Goal: Information Seeking & Learning: Learn about a topic

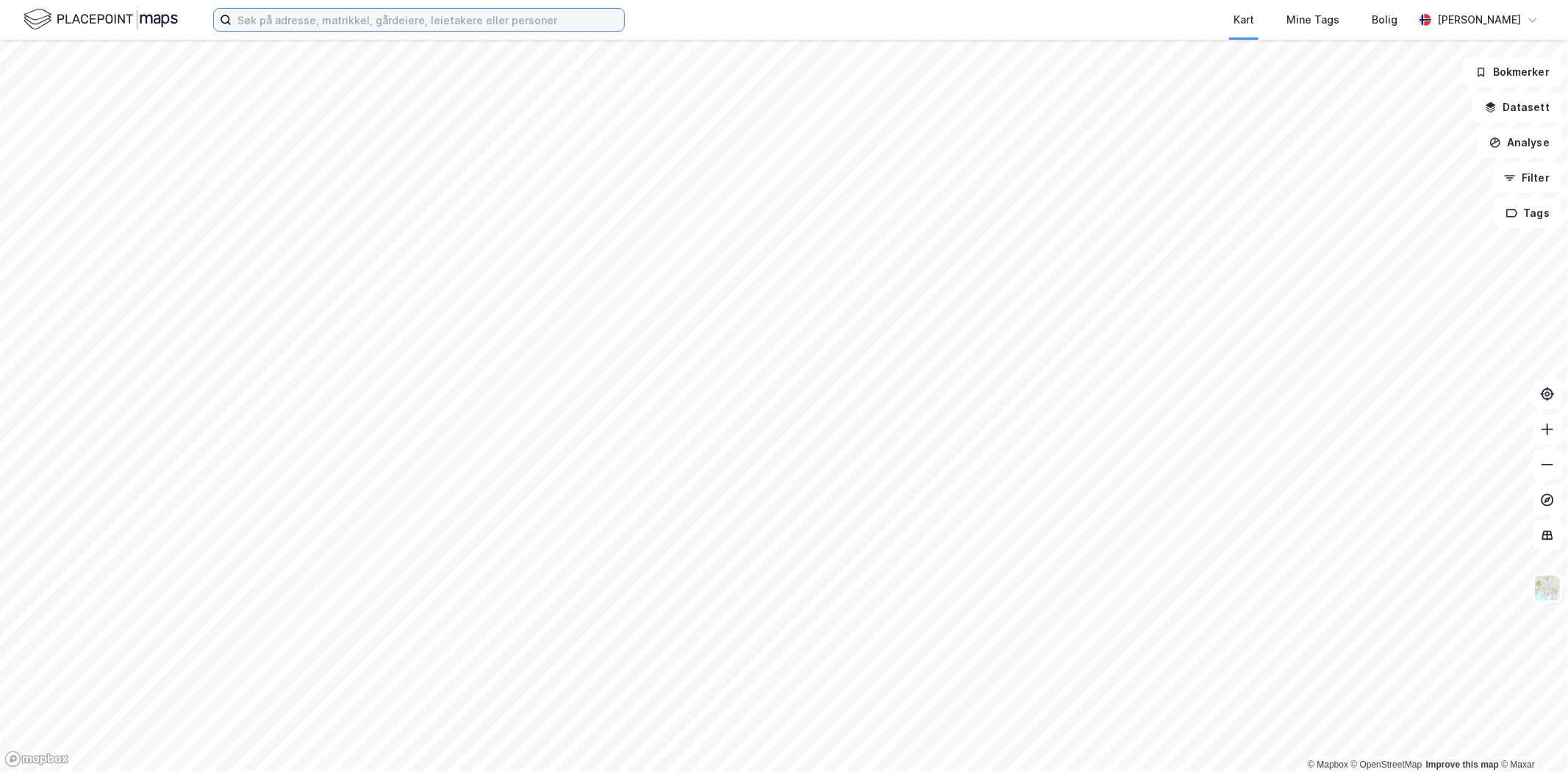
click at [316, 11] on input at bounding box center [428, 19] width 393 height 22
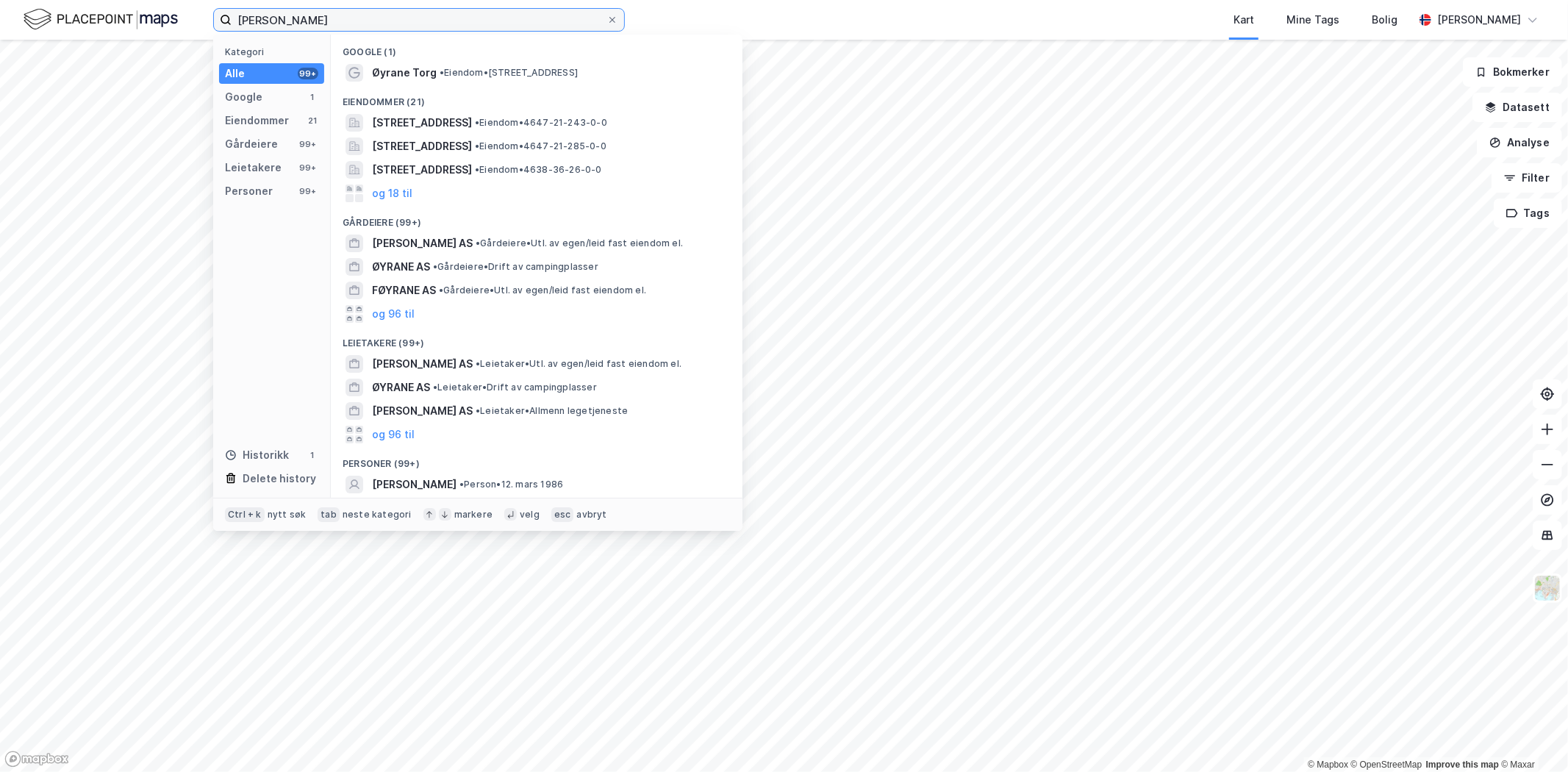
type input "[PERSON_NAME]"
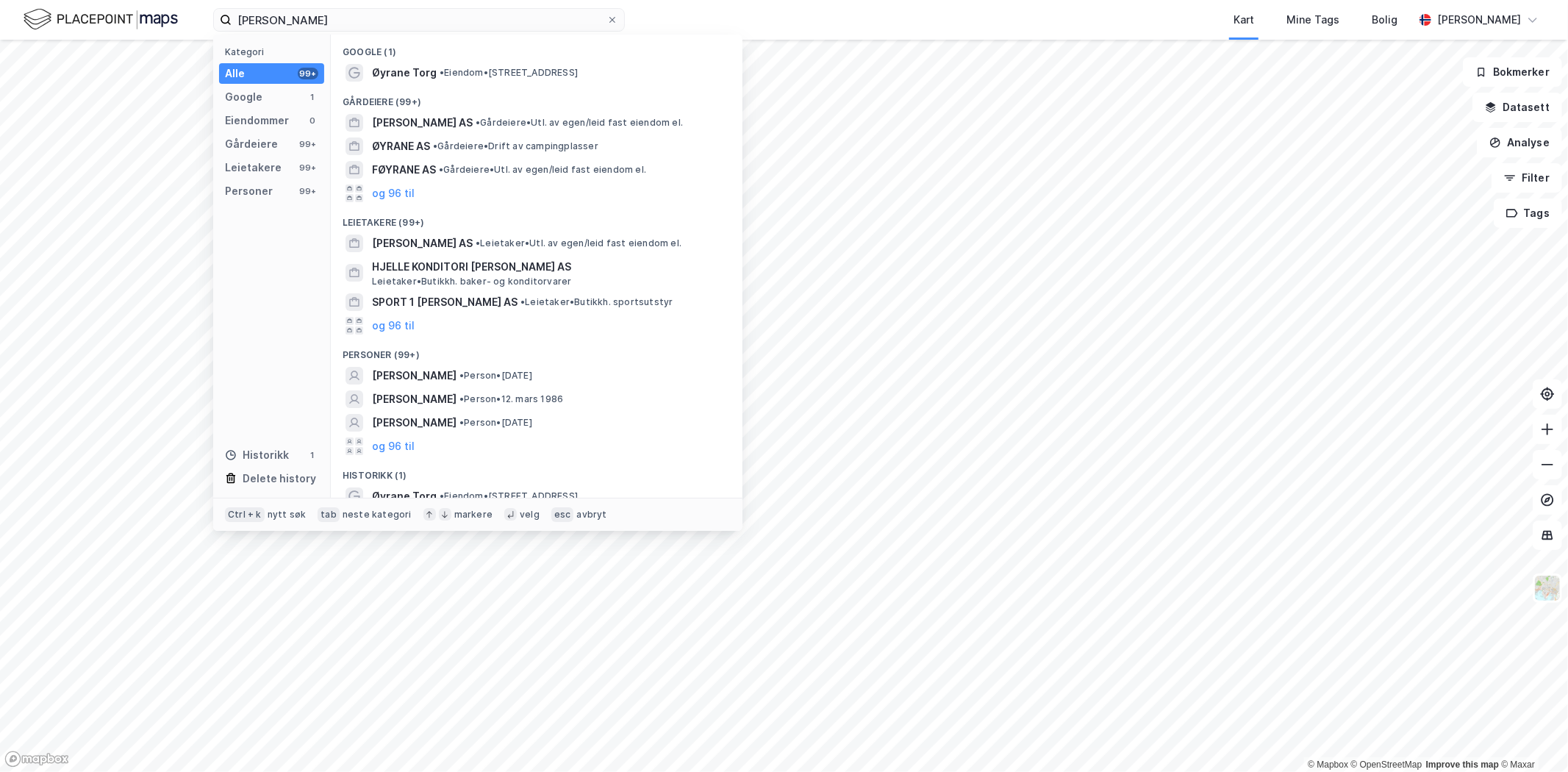
click at [402, 72] on span "Øyrane Torg" at bounding box center [404, 73] width 65 height 18
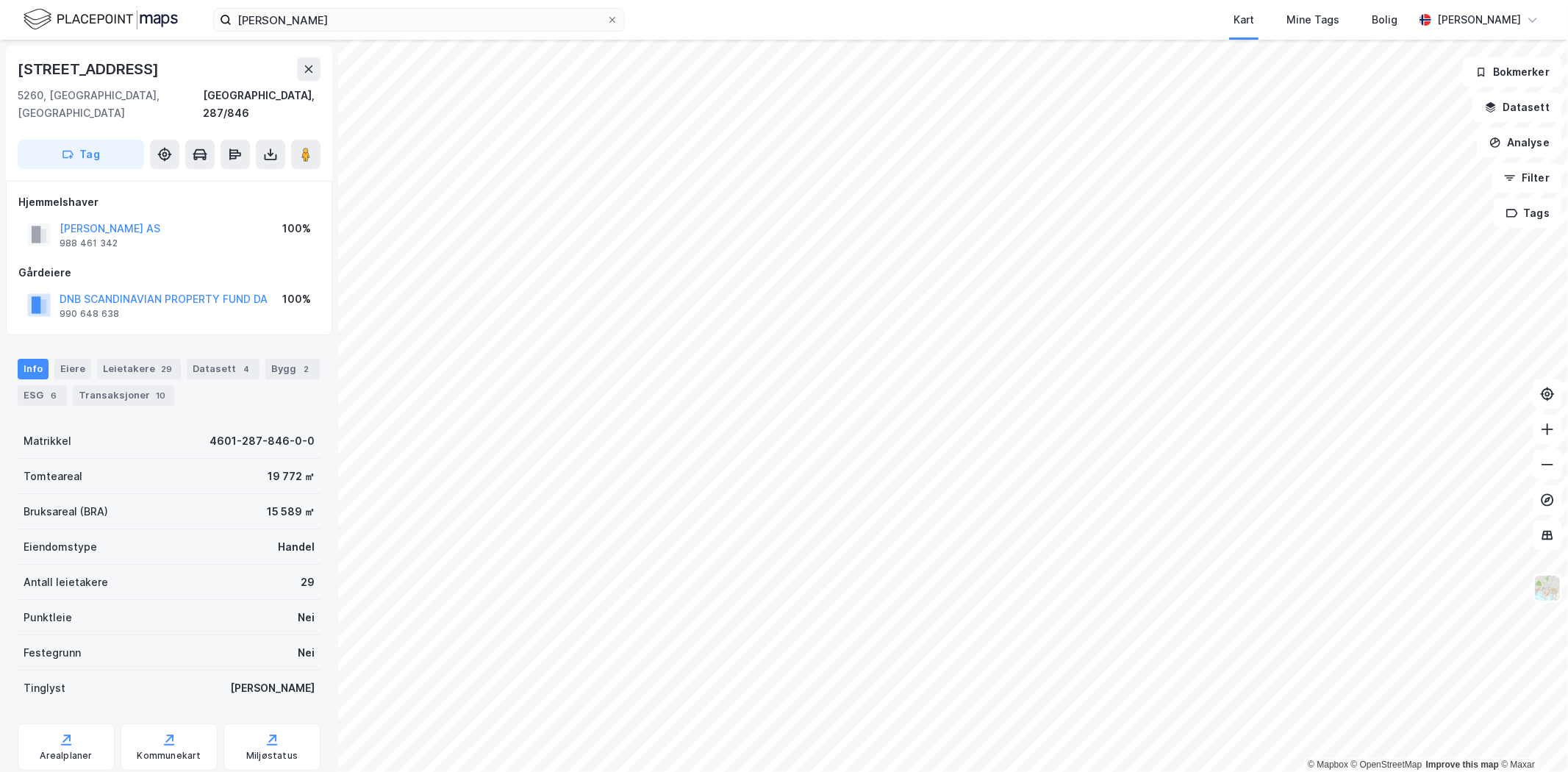
click at [31, 385] on div "ESG 6" at bounding box center [43, 396] width 49 height 21
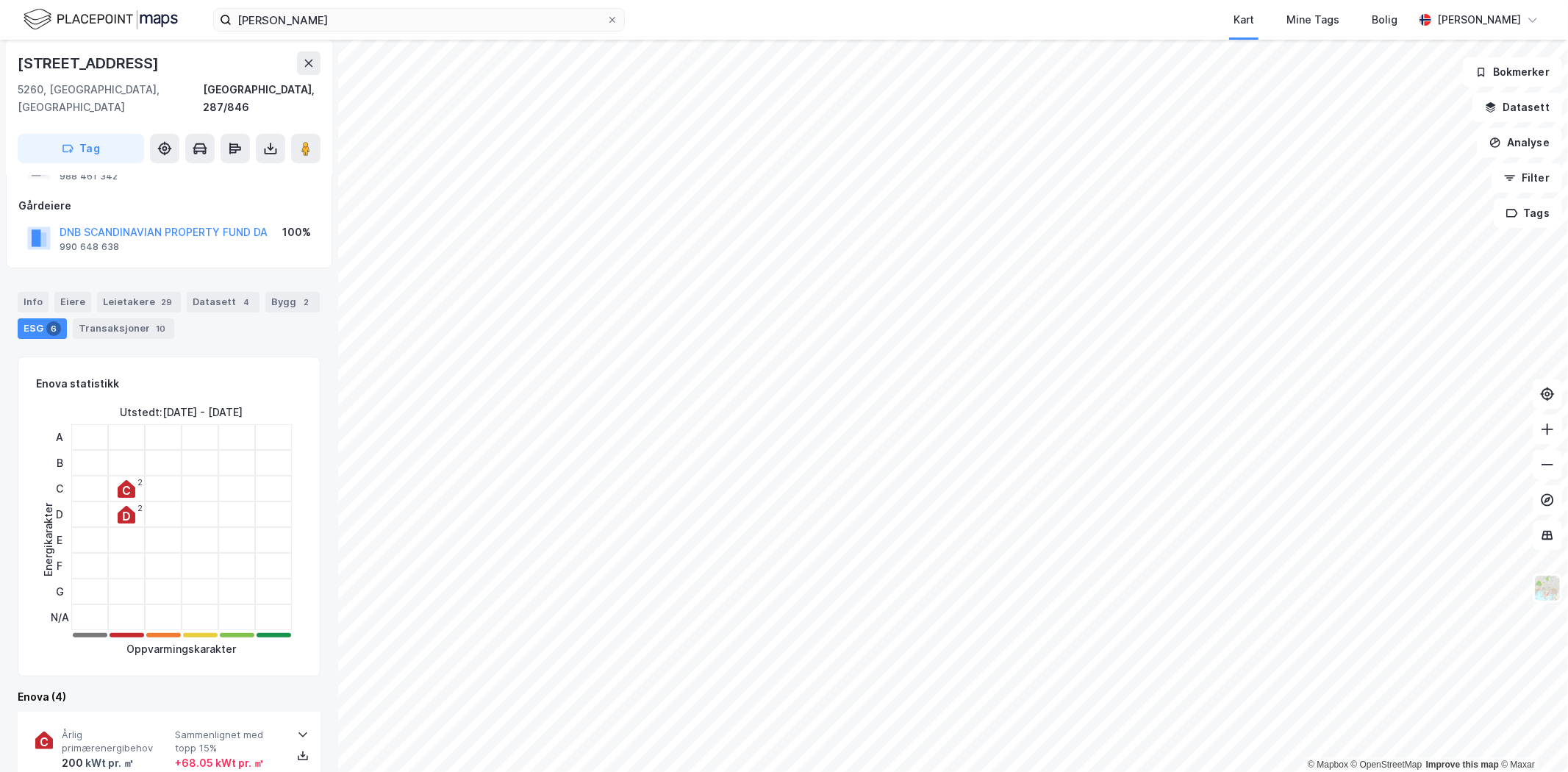
scroll to position [163, 0]
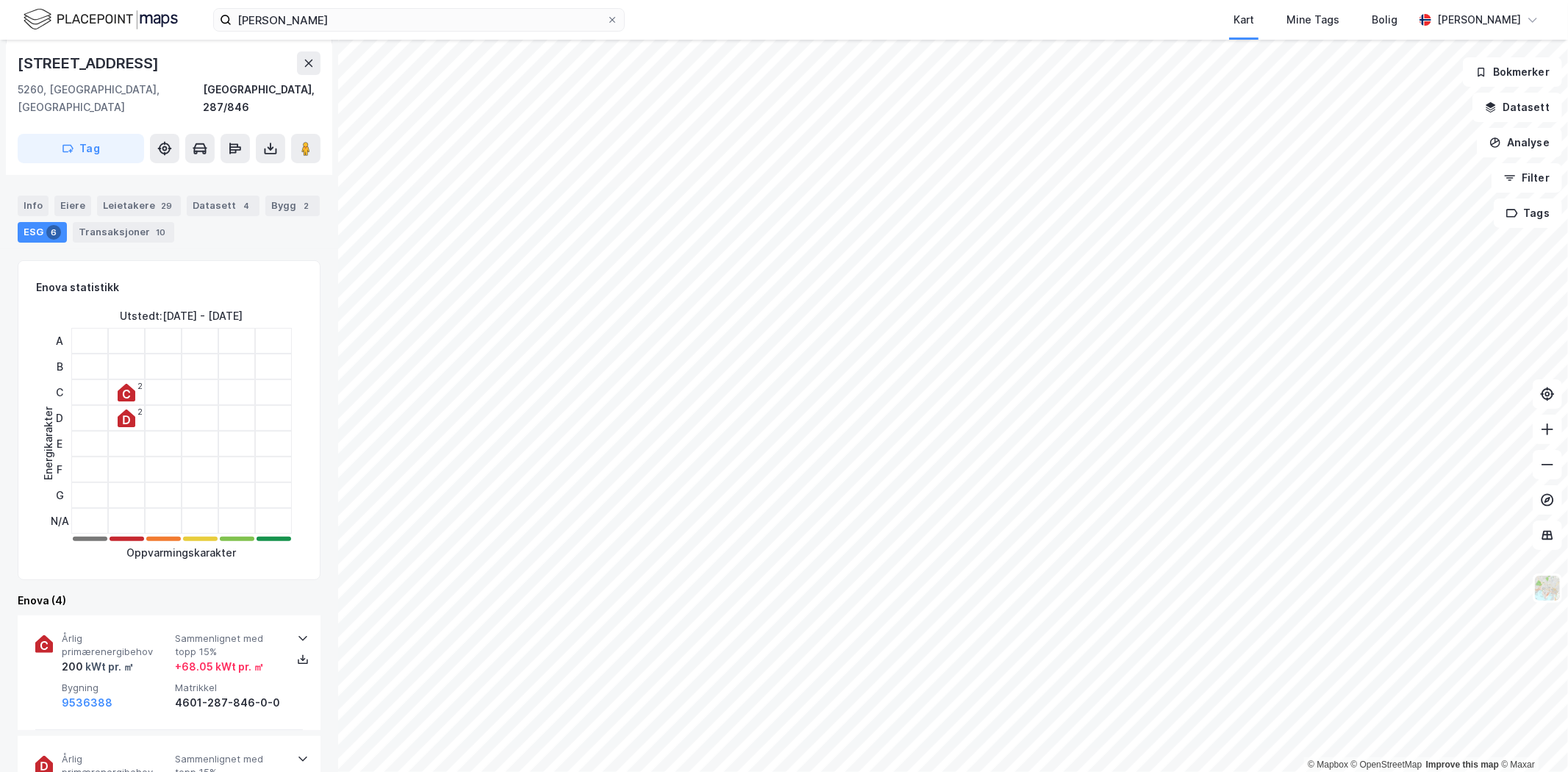
click at [138, 408] on div "2" at bounding box center [140, 412] width 5 height 9
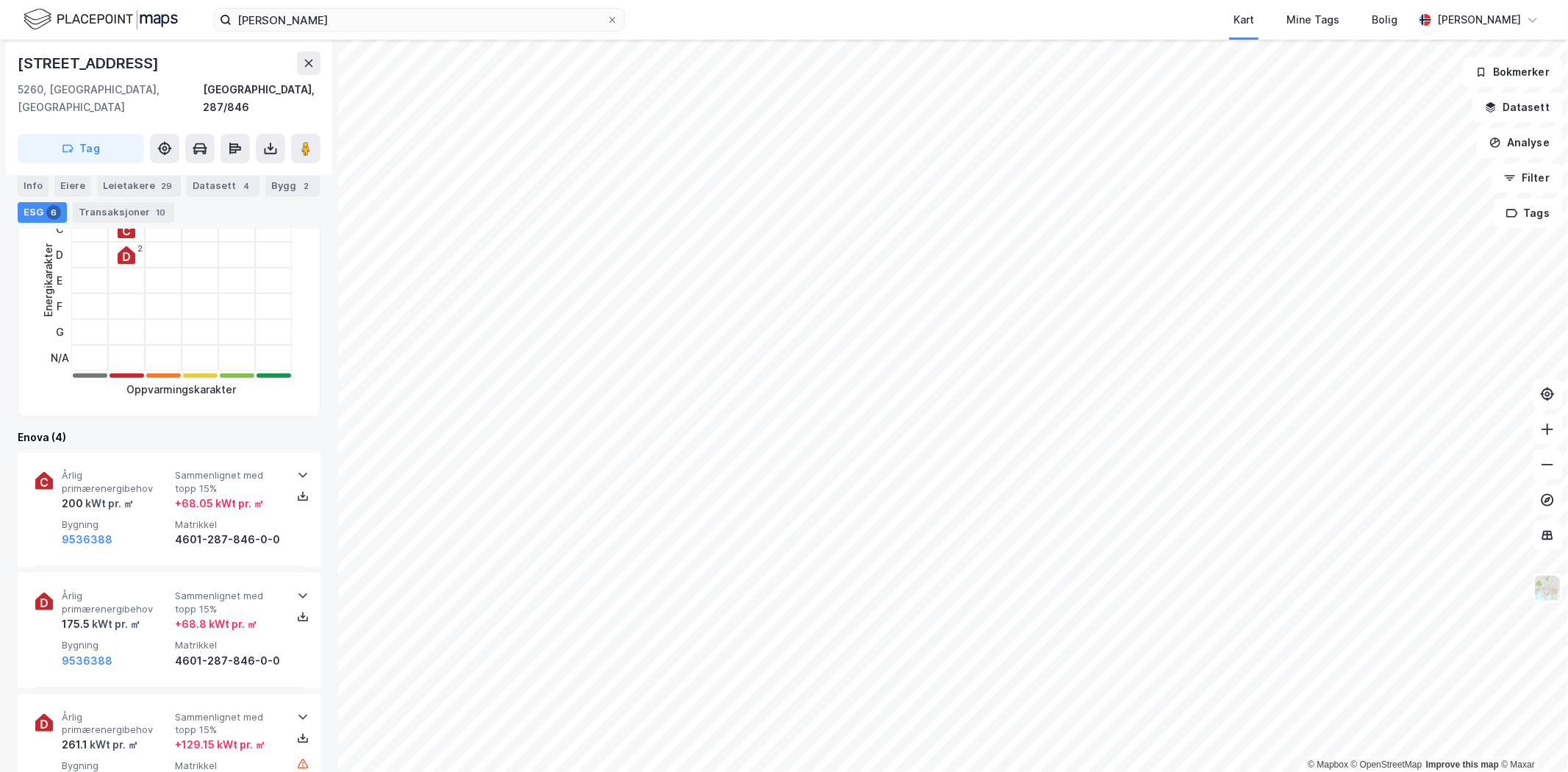
scroll to position [408, 0]
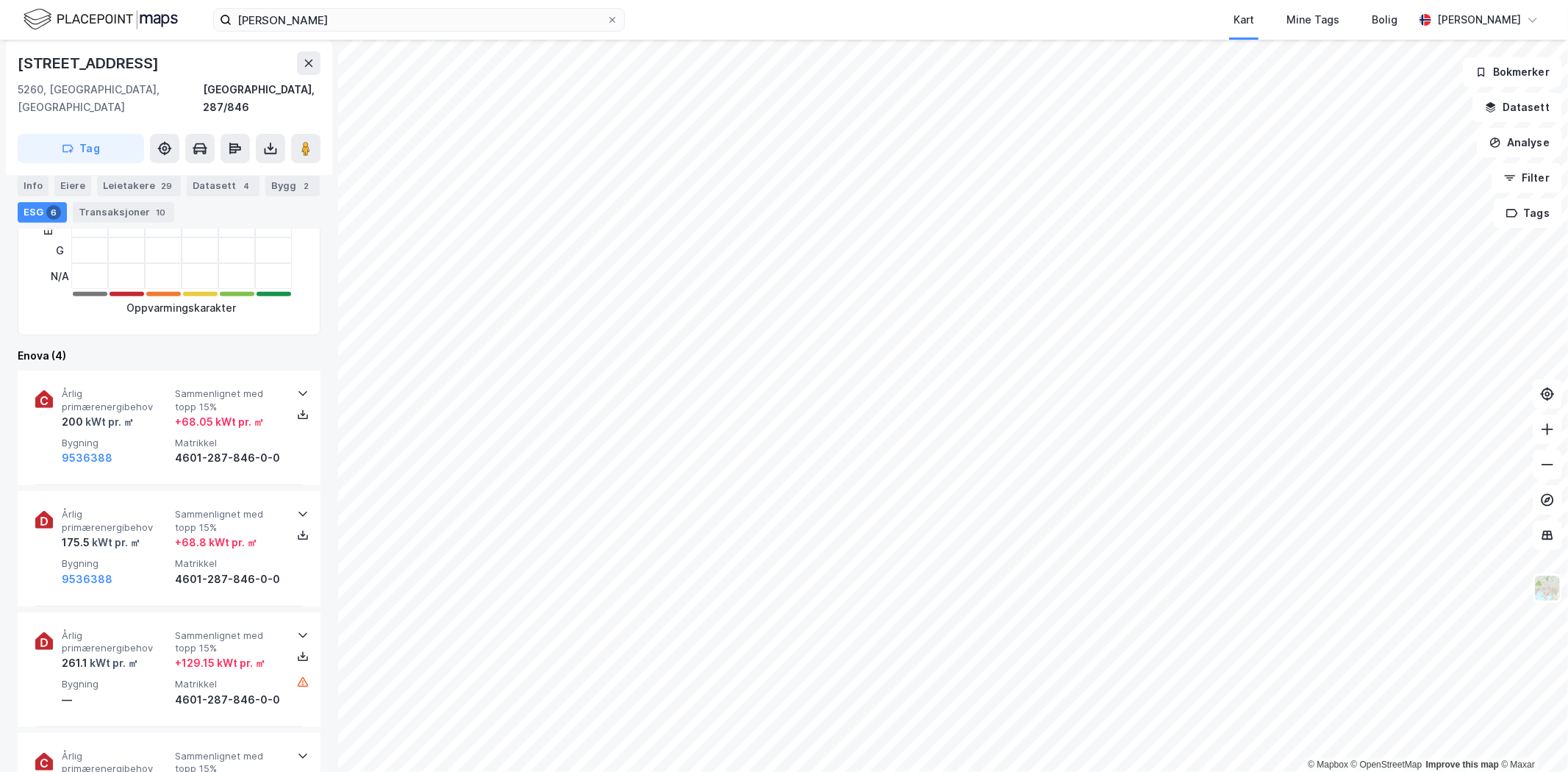
click at [297, 387] on icon at bounding box center [303, 393] width 12 height 12
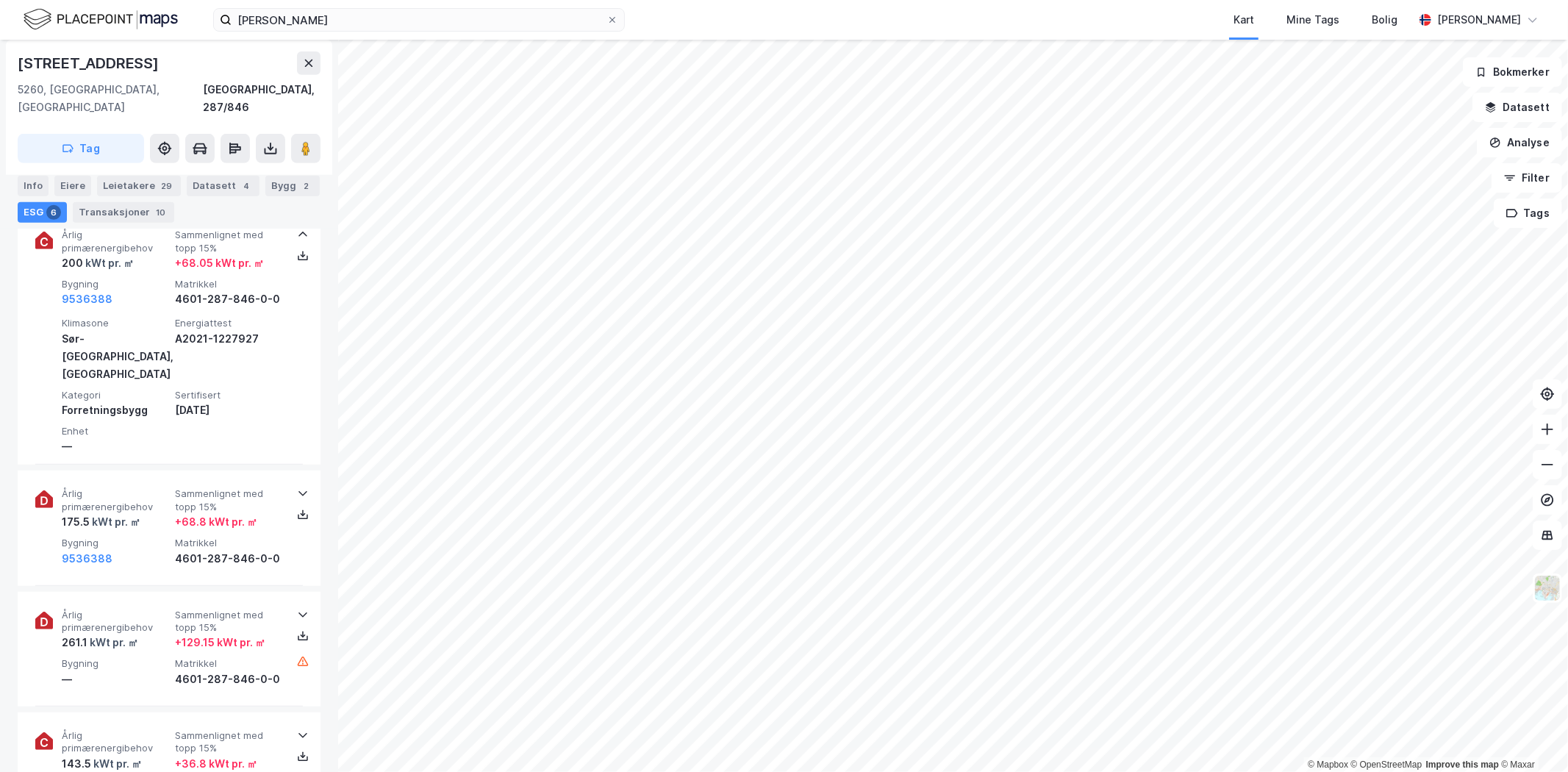
scroll to position [572, 0]
click at [299, 466] on div "Årlig primærenergibehov 175.5 kWt pr. ㎡ Sammenlignet med topp 15% + 68.8 kWt pr…" at bounding box center [169, 523] width 303 height 114
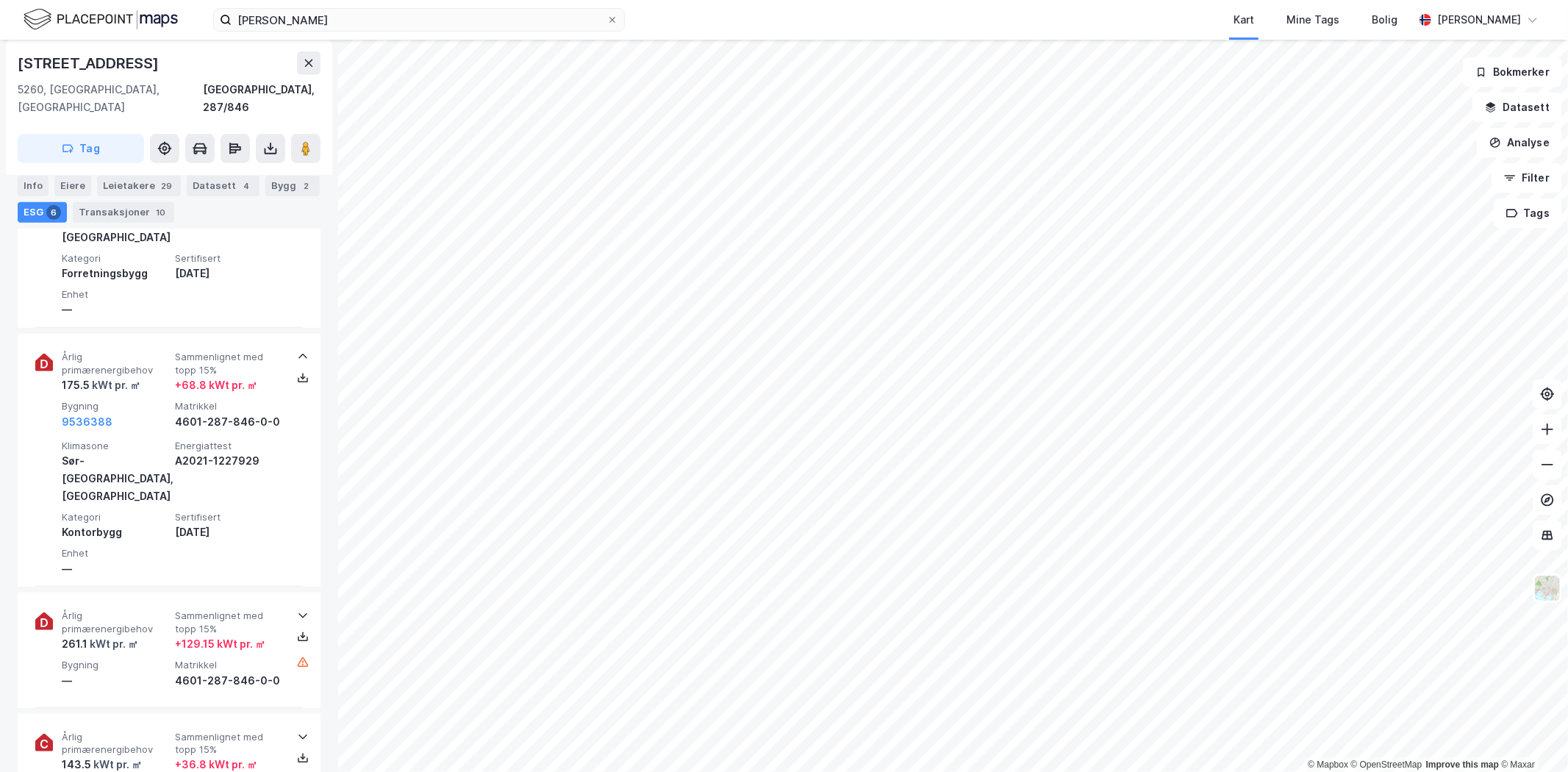
scroll to position [735, 0]
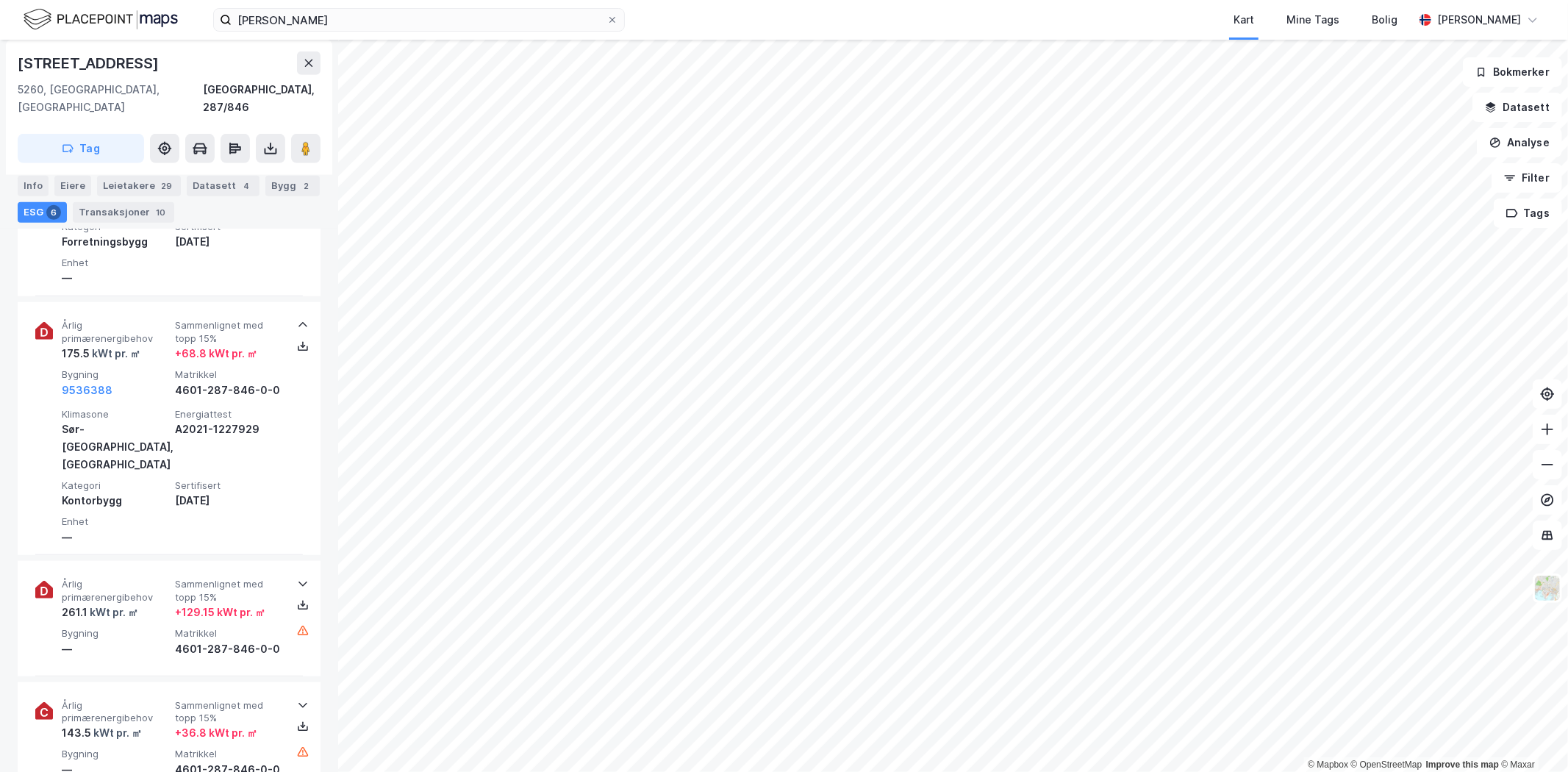
click at [298, 583] on icon at bounding box center [303, 585] width 9 height 5
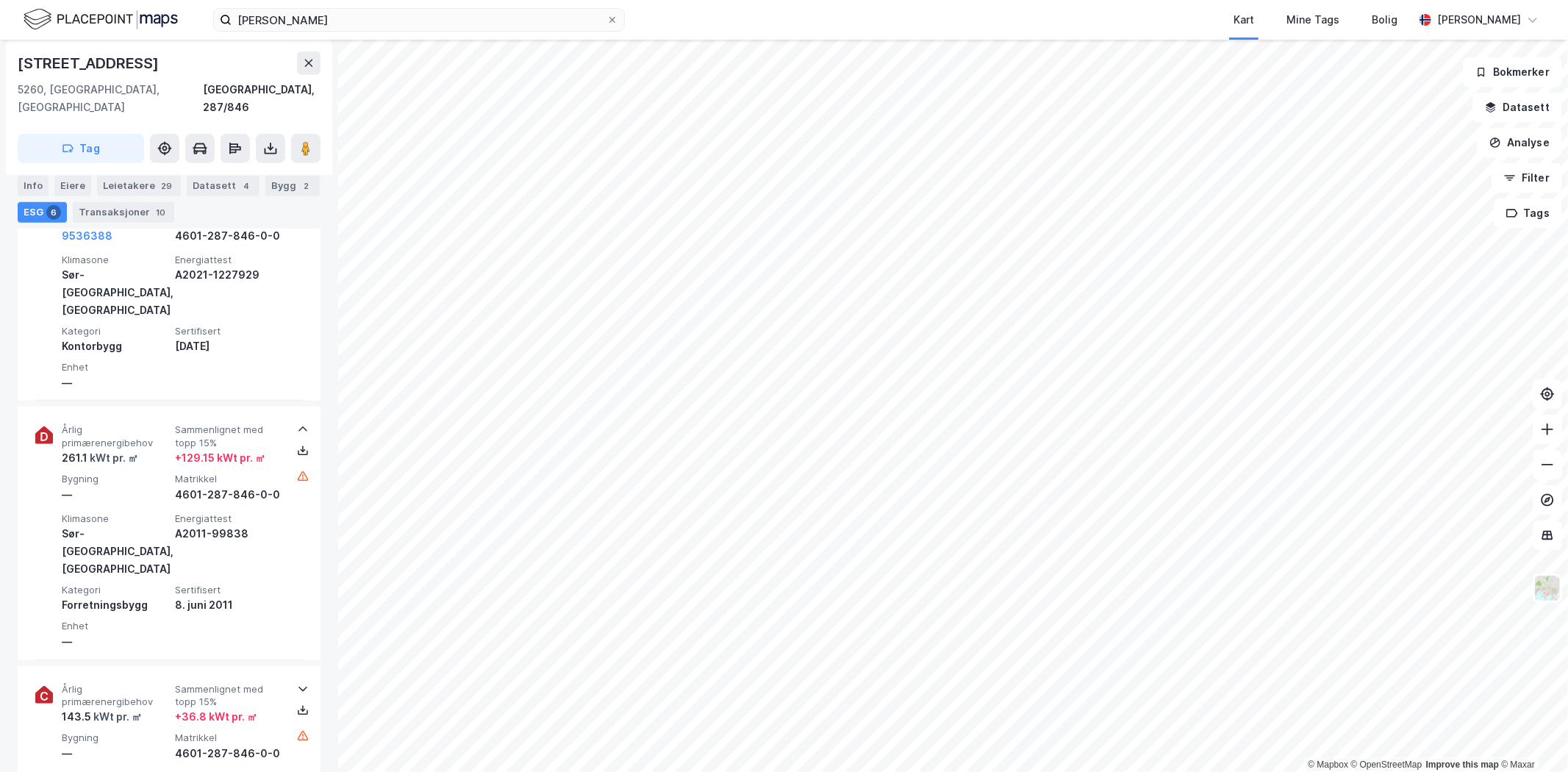
scroll to position [789, 0]
